Goal: Task Accomplishment & Management: Manage account settings

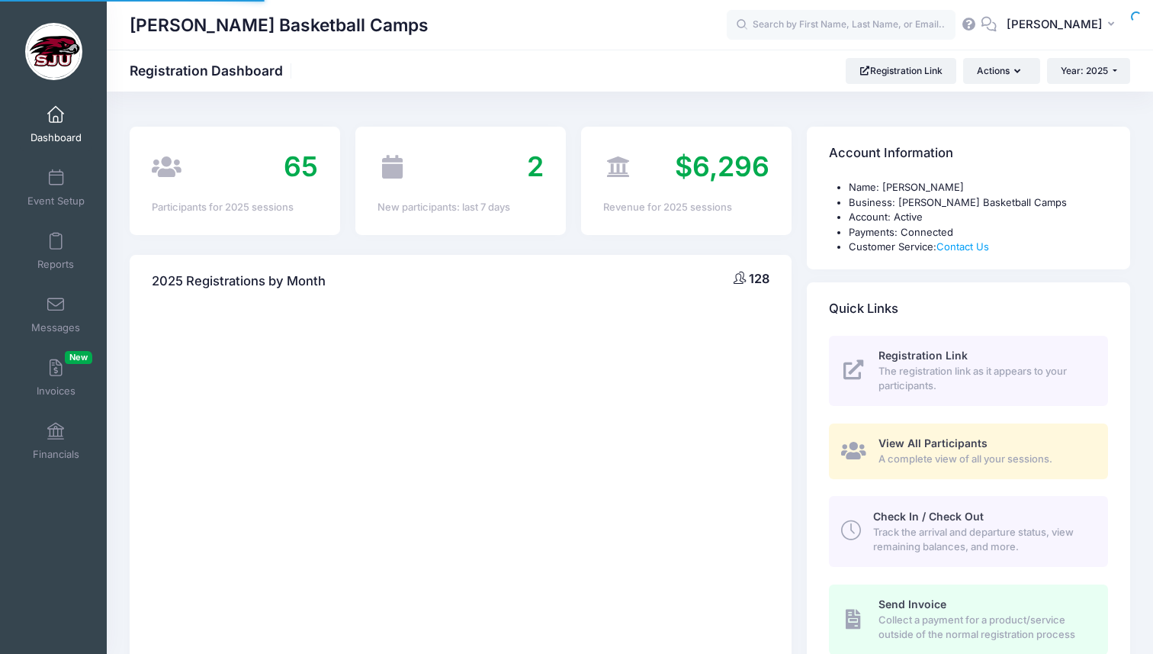
select select
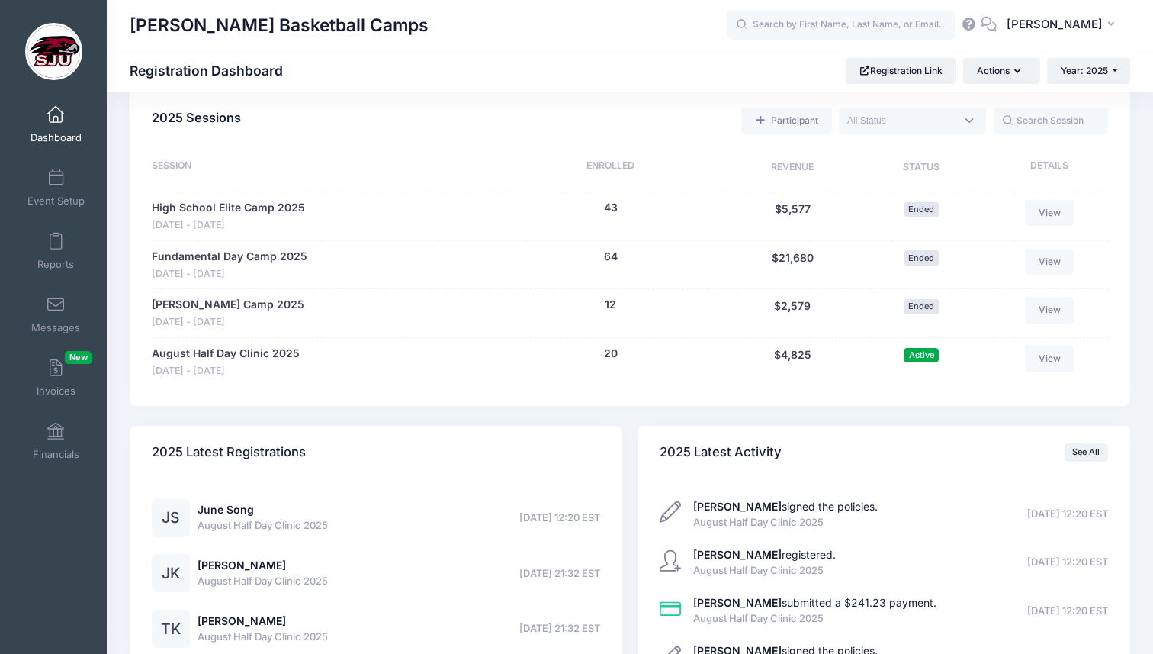
scroll to position [683, 0]
click at [259, 350] on link "August Half Day Clinic 2025" at bounding box center [226, 353] width 148 height 16
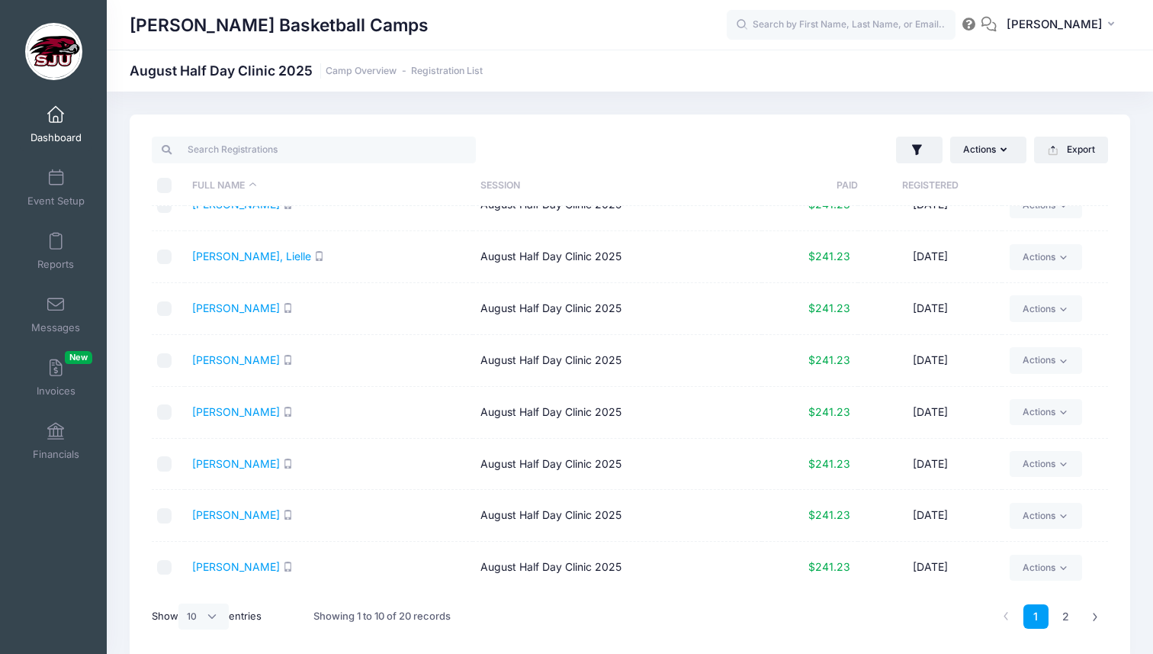
scroll to position [64, 0]
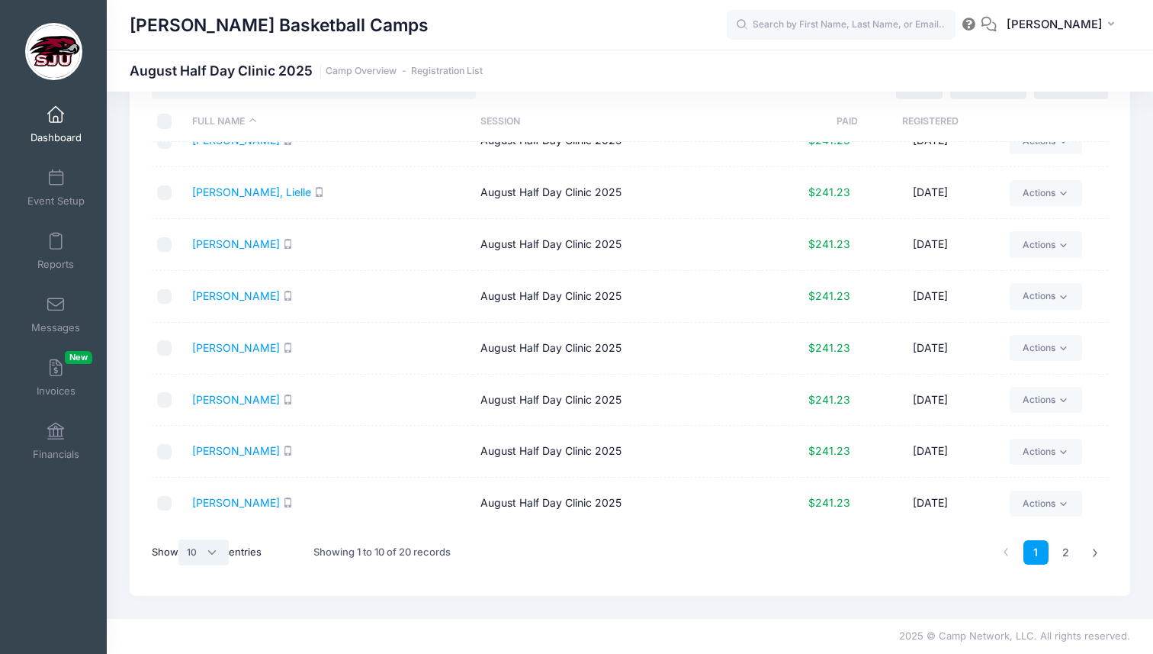
click at [201, 553] on select "All 10 25 50" at bounding box center [204, 552] width 50 height 26
select select "-1"
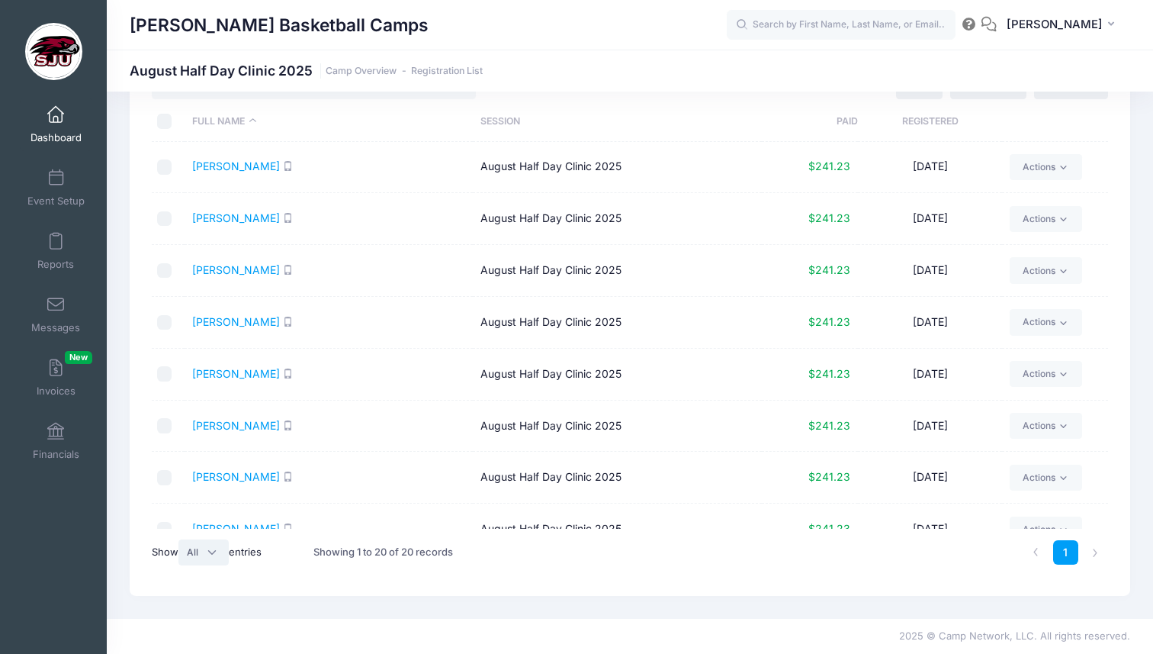
scroll to position [647, 0]
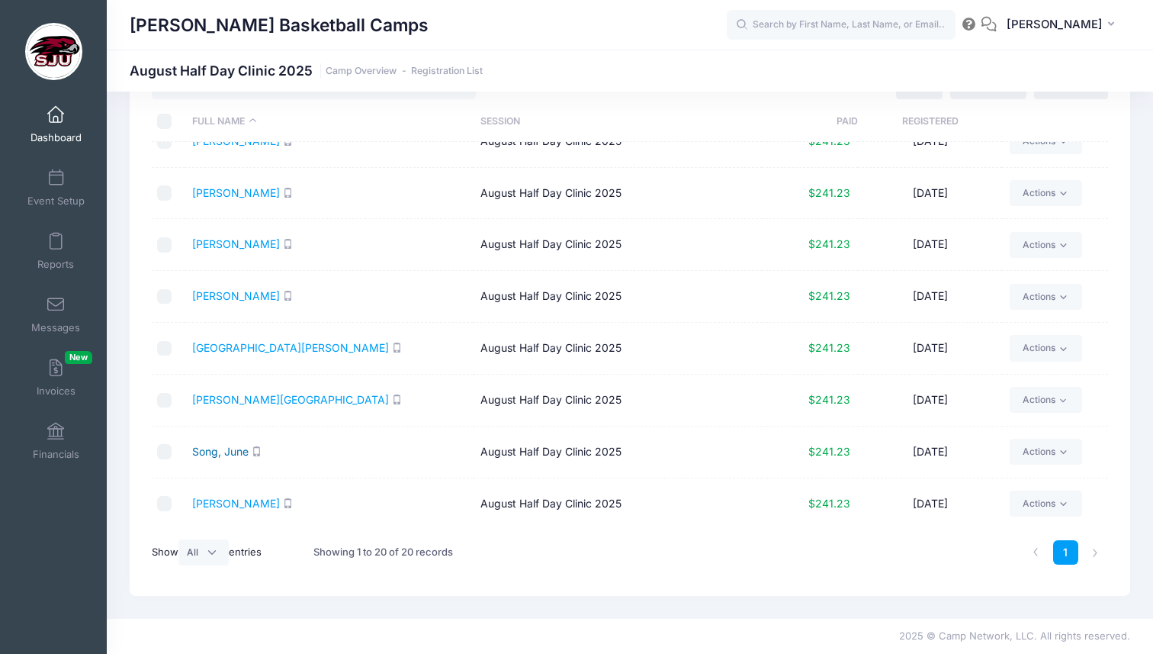
click at [232, 450] on link "Song, June" at bounding box center [220, 451] width 56 height 13
click at [202, 195] on link "Morrison, Hannah" at bounding box center [236, 192] width 88 height 13
click at [217, 246] on link "Morrison, Lily" at bounding box center [236, 243] width 88 height 13
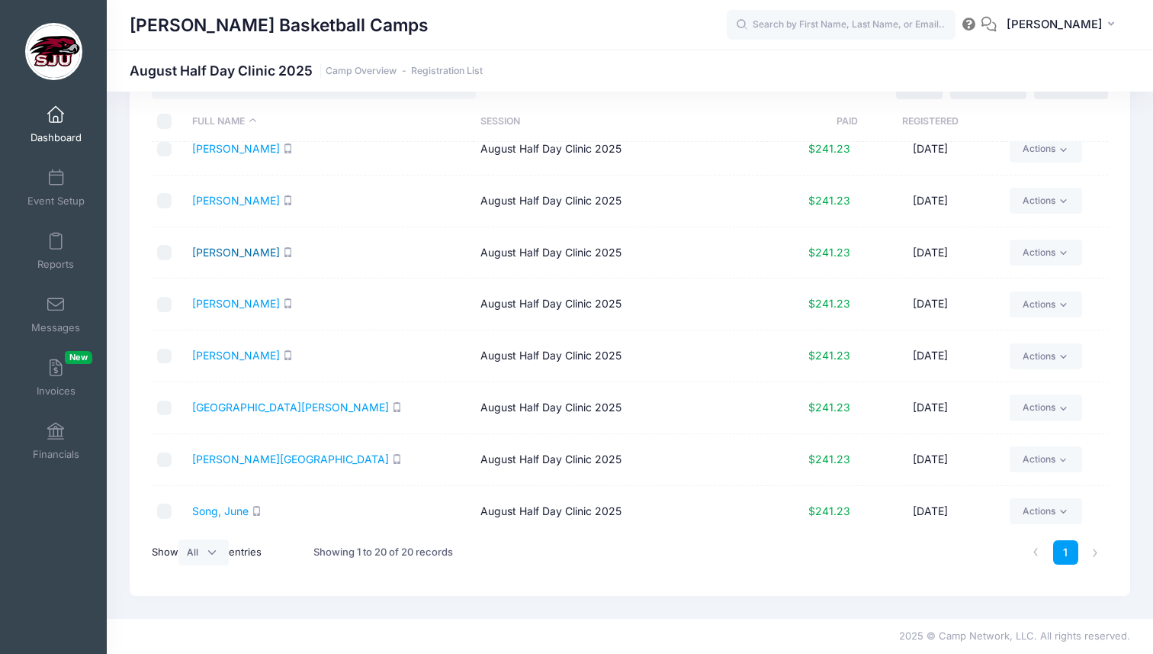
click at [233, 250] on link "[PERSON_NAME]" at bounding box center [236, 252] width 88 height 13
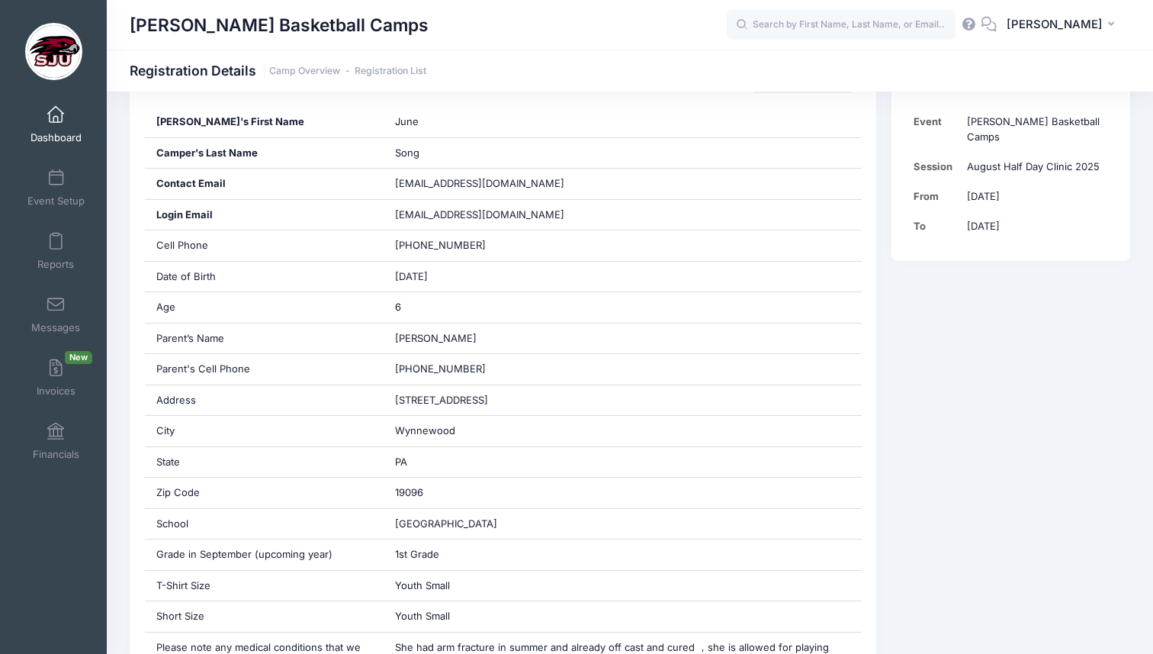
scroll to position [312, 0]
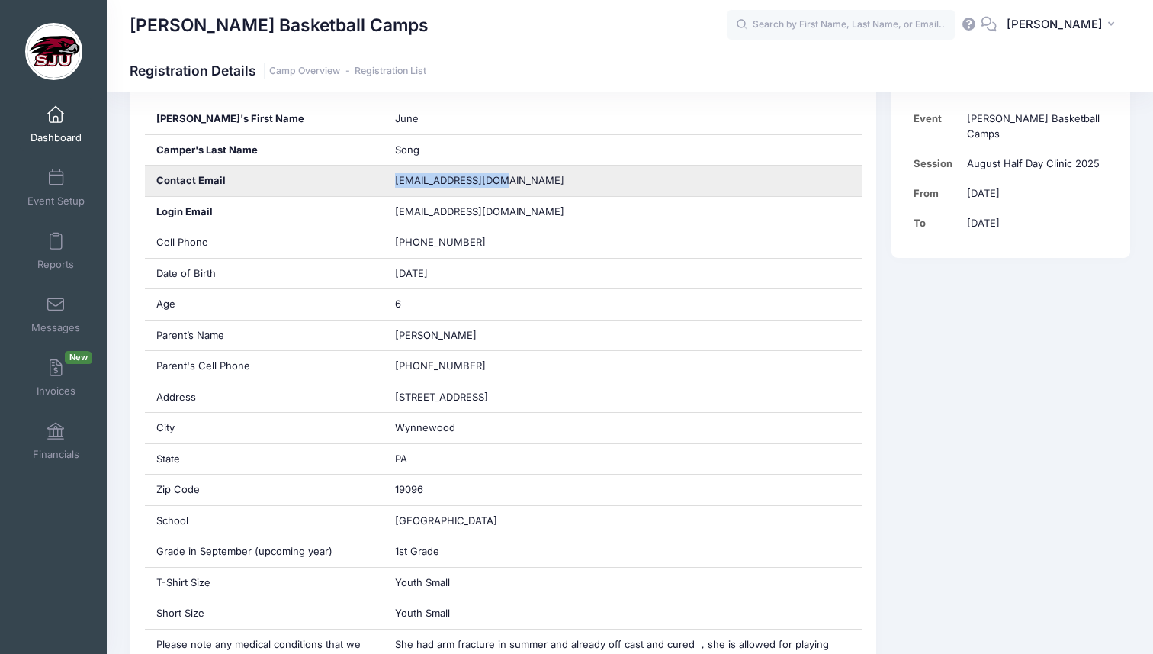
drag, startPoint x: 494, startPoint y: 178, endPoint x: 381, endPoint y: 182, distance: 113.0
click at [381, 182] on div "Contact Email linliudoc@gmail.com" at bounding box center [503, 181] width 717 height 31
copy div "linliudoc@gmail.com"
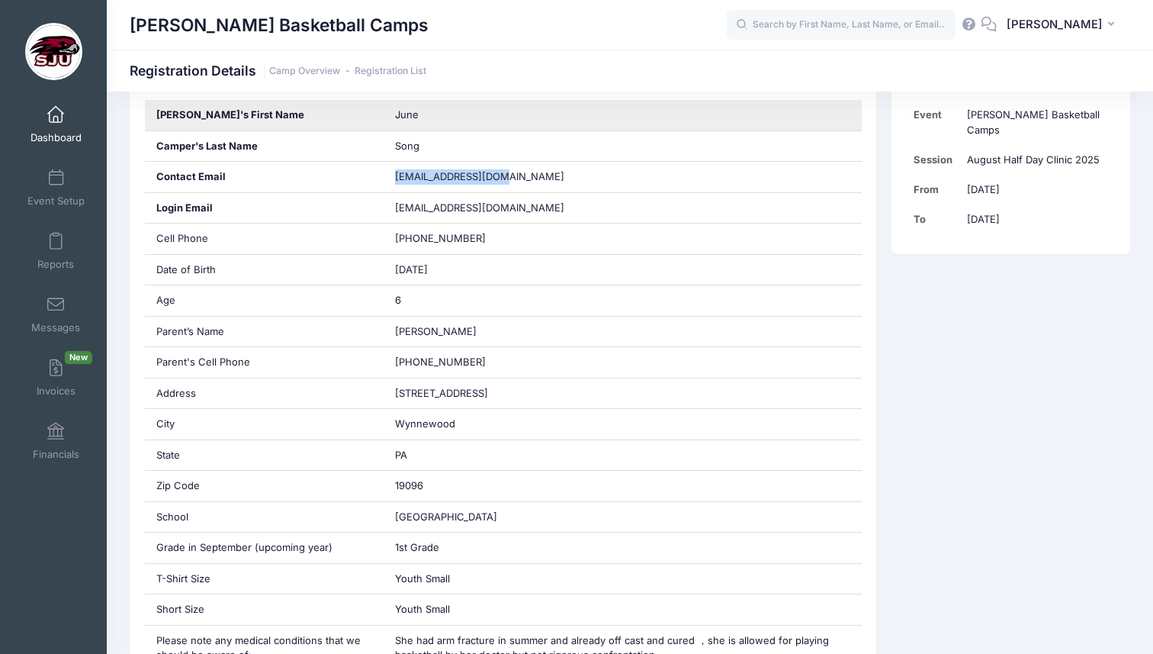
scroll to position [0, 0]
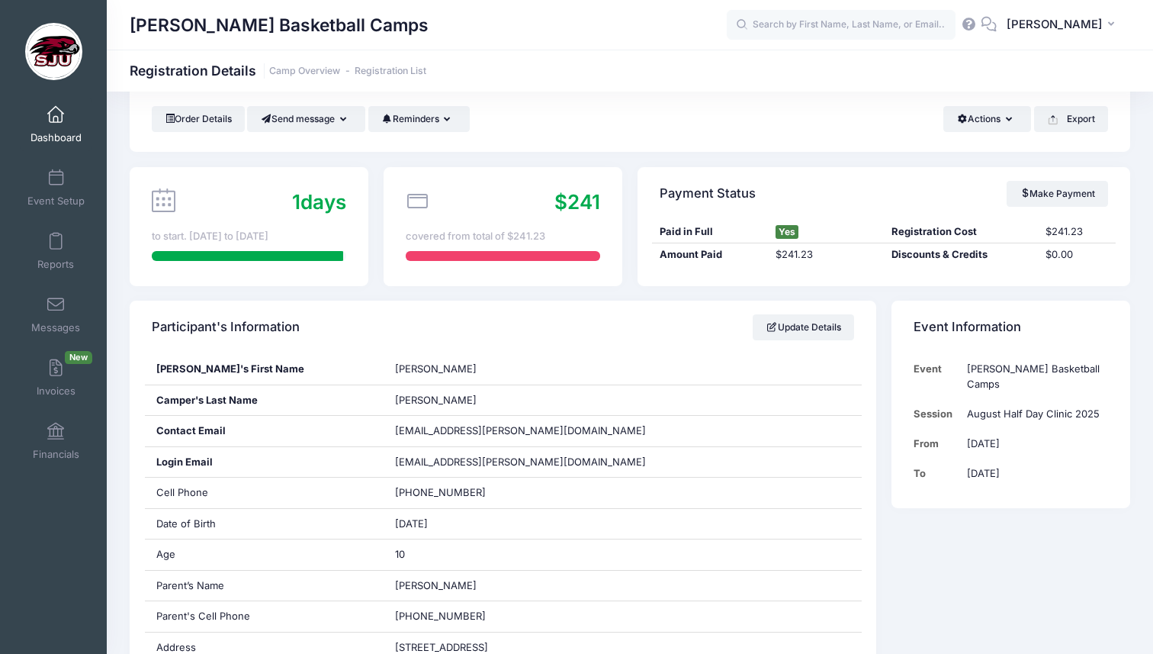
scroll to position [48, 0]
